Goal: Information Seeking & Learning: Learn about a topic

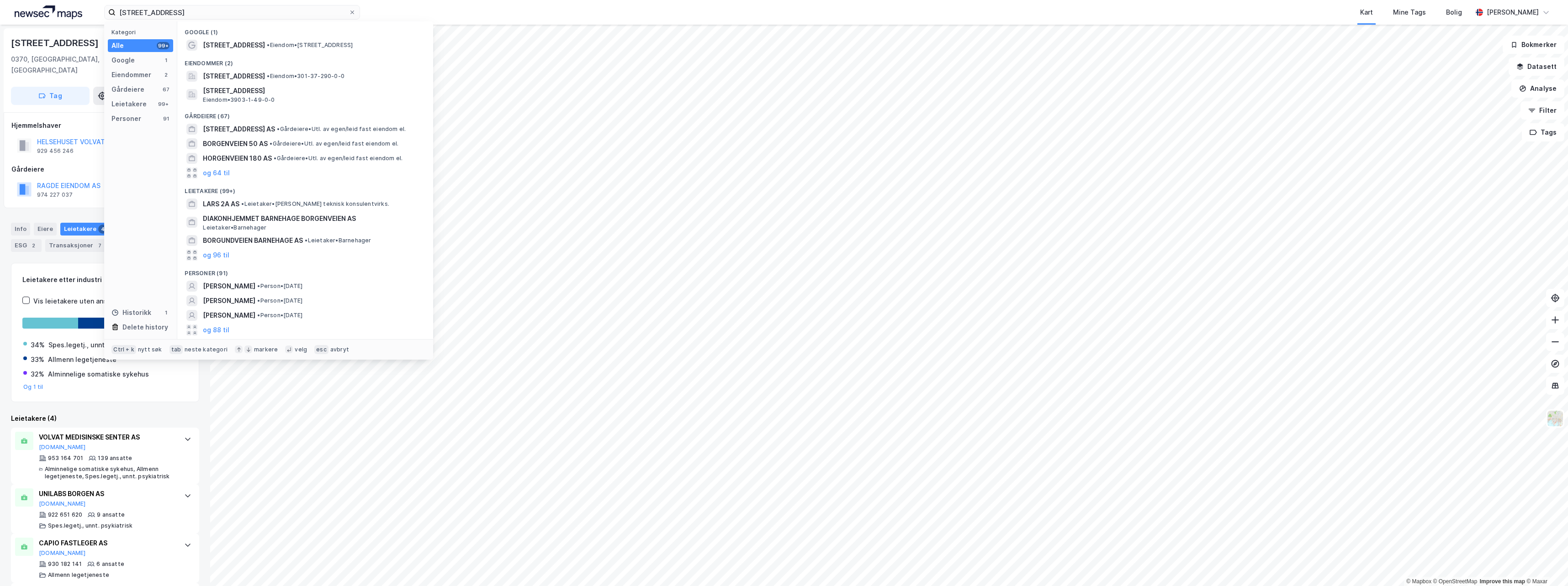
click at [179, 17] on input "[STREET_ADDRESS]" at bounding box center [232, 13] width 233 height 14
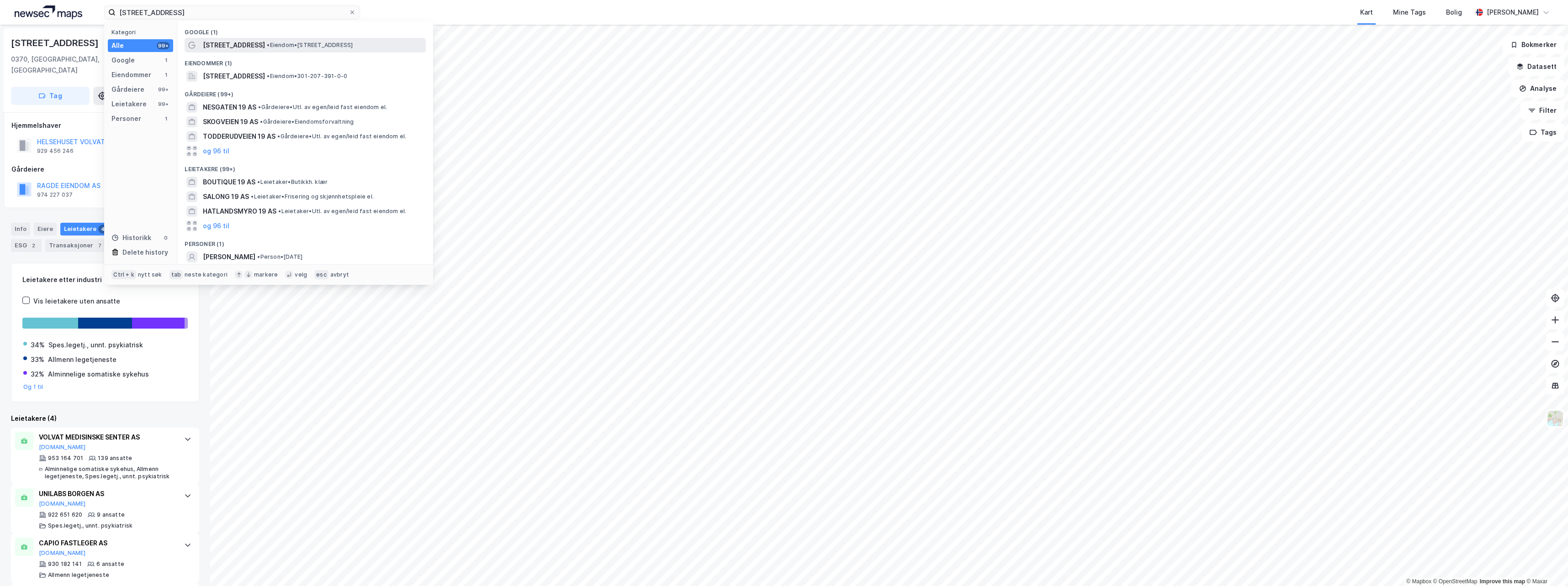
type input "[STREET_ADDRESS]"
click at [259, 42] on span "[STREET_ADDRESS]" at bounding box center [234, 45] width 62 height 11
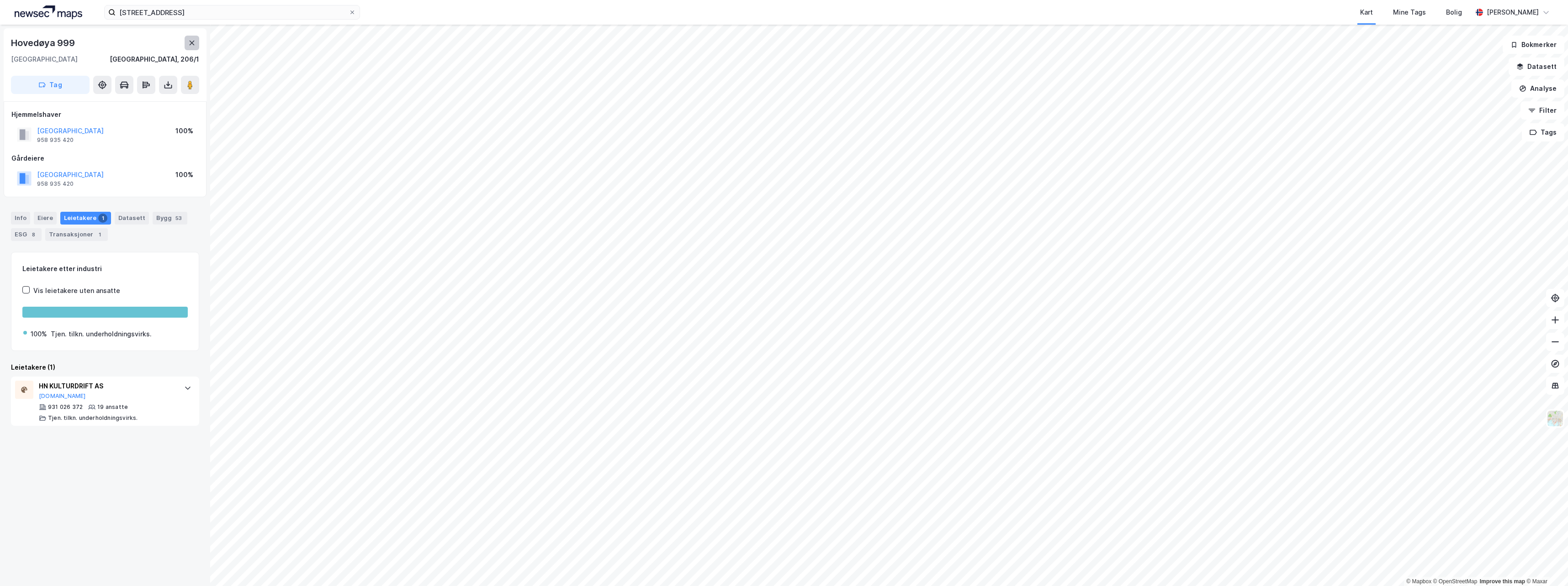
click at [187, 41] on button at bounding box center [192, 42] width 15 height 15
